Goal: Information Seeking & Learning: Learn about a topic

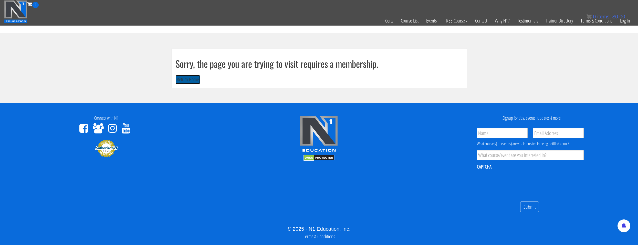
click at [182, 80] on button "Return Home" at bounding box center [187, 79] width 25 height 9
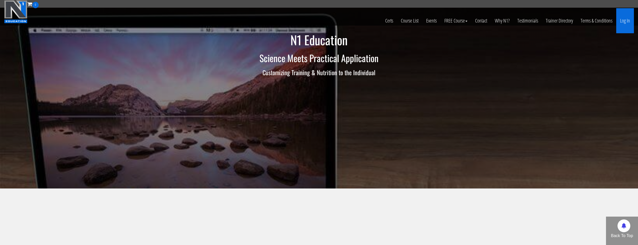
click at [619, 22] on link "Log In" at bounding box center [625, 20] width 18 height 25
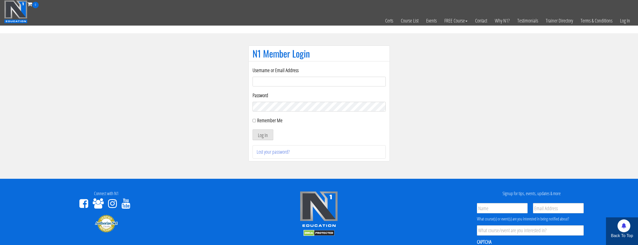
click at [267, 84] on input "Username or Email Address" at bounding box center [318, 82] width 133 height 10
type input "natejb344@hotmail.com"
click at [265, 139] on button "Log In" at bounding box center [262, 135] width 21 height 11
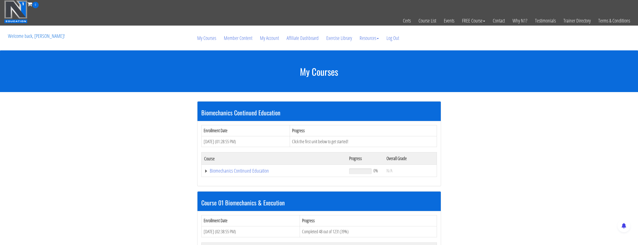
scroll to position [179, 0]
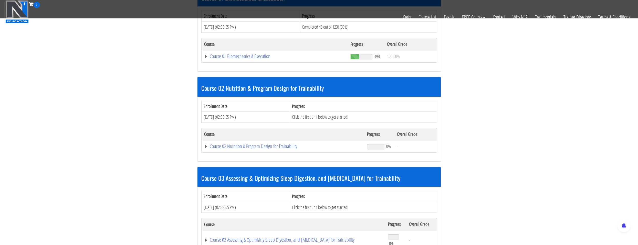
click at [225, 60] on td "Course 01 Biomechanics & Execution" at bounding box center [274, 56] width 146 height 12
click at [225, 58] on link "Course 01 Biomechanics & Execution" at bounding box center [274, 56] width 141 height 5
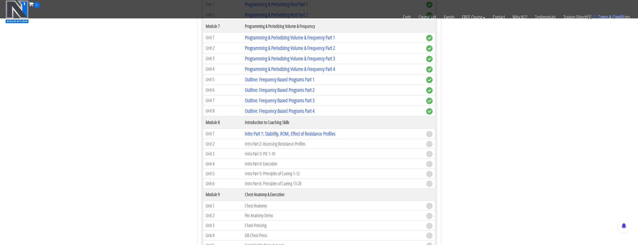
scroll to position [742, 0]
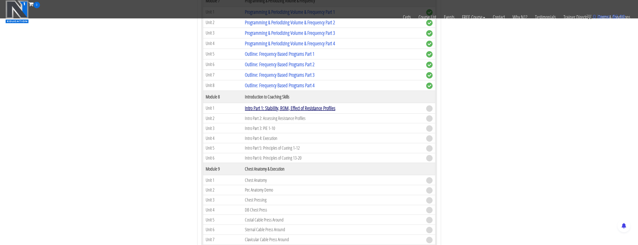
click at [252, 110] on link "Intro Part 1: Stability, ROM, Effect of Resistance Profiles" at bounding box center [290, 108] width 90 height 7
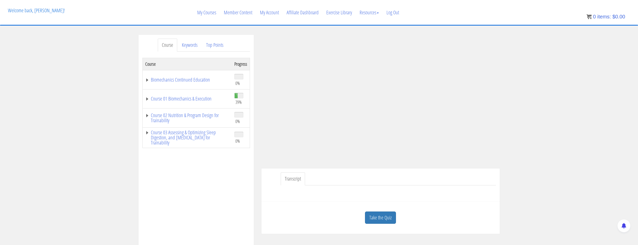
scroll to position [77, 0]
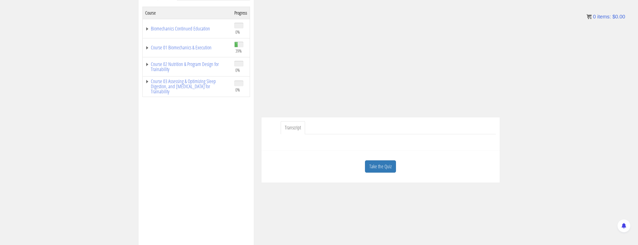
click at [382, 160] on div "Take the Quiz" at bounding box center [380, 166] width 230 height 25
click at [383, 165] on link "Take the Quiz" at bounding box center [380, 166] width 31 height 13
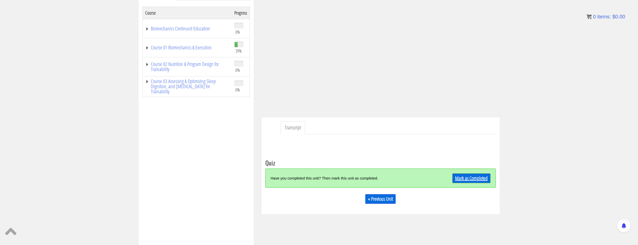
click at [468, 179] on link "Mark as Completed" at bounding box center [471, 179] width 38 height 10
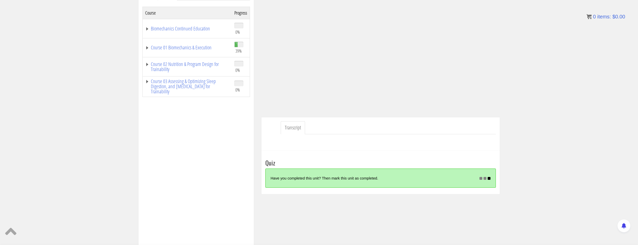
scroll to position [26, 0]
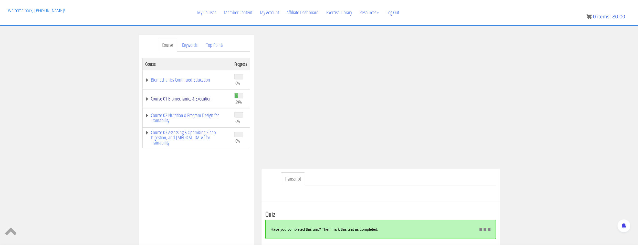
click at [203, 98] on link "Course 01 Biomechanics & Execution" at bounding box center [187, 98] width 84 height 5
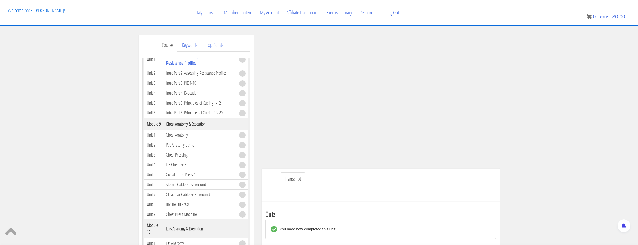
scroll to position [51, 0]
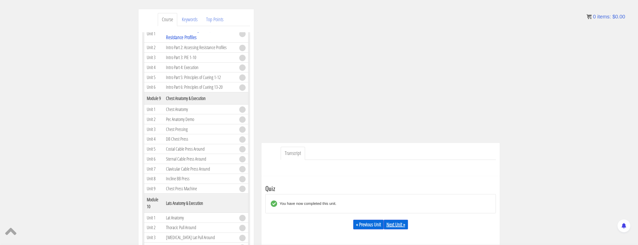
click at [393, 221] on link "Next Unit »" at bounding box center [395, 225] width 24 height 10
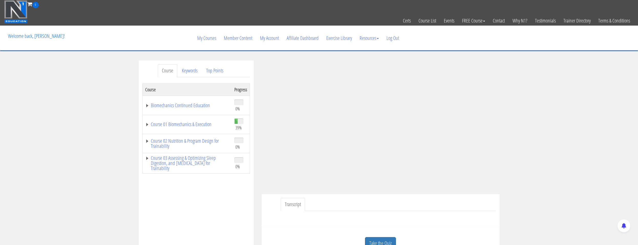
scroll to position [77, 0]
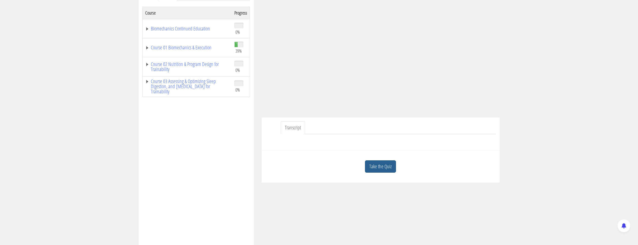
click at [378, 168] on link "Take the Quiz" at bounding box center [380, 166] width 31 height 13
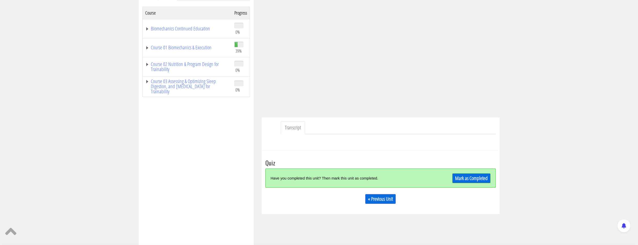
scroll to position [0, 0]
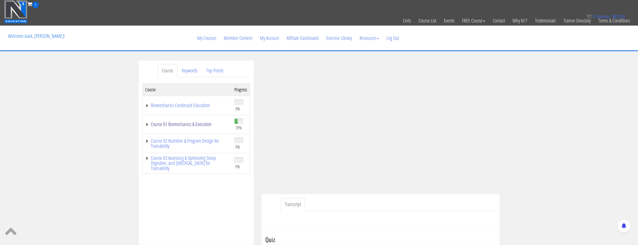
click at [184, 122] on link "Course 01 Biomechanics & Execution" at bounding box center [187, 124] width 84 height 5
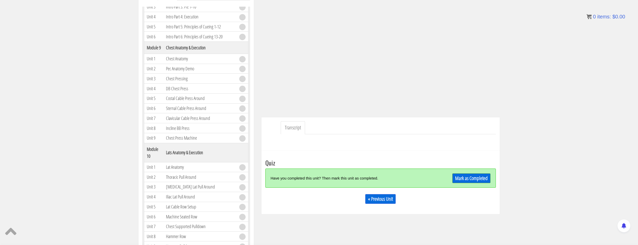
scroll to position [102, 0]
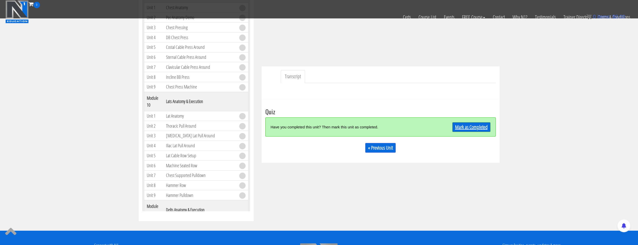
drag, startPoint x: 467, startPoint y: 132, endPoint x: 466, endPoint y: 130, distance: 2.7
click at [467, 131] on div "Mark as Completed" at bounding box center [462, 127] width 58 height 11
click at [466, 130] on link "Mark as Completed" at bounding box center [471, 127] width 38 height 10
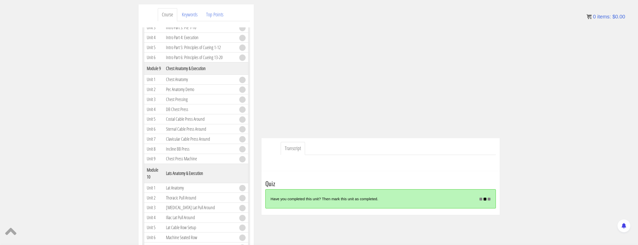
scroll to position [59, 0]
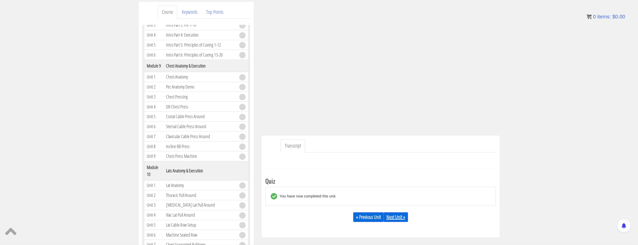
click at [394, 214] on link "Next Unit »" at bounding box center [395, 217] width 24 height 10
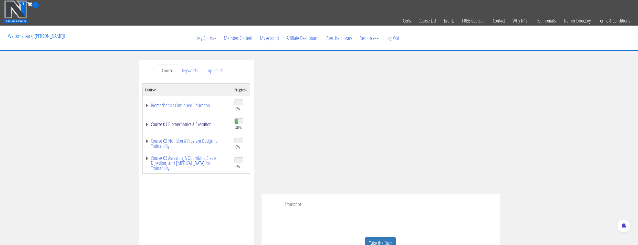
click at [193, 125] on link "Course 01 Biomechanics & Execution" at bounding box center [187, 124] width 84 height 5
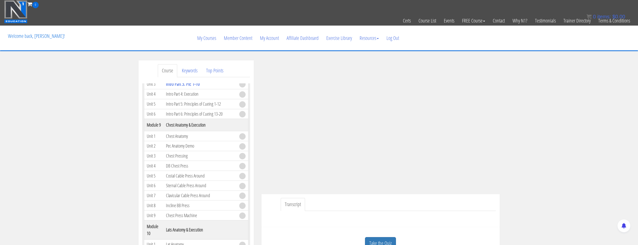
scroll to position [742, 0]
